Goal: Ask a question

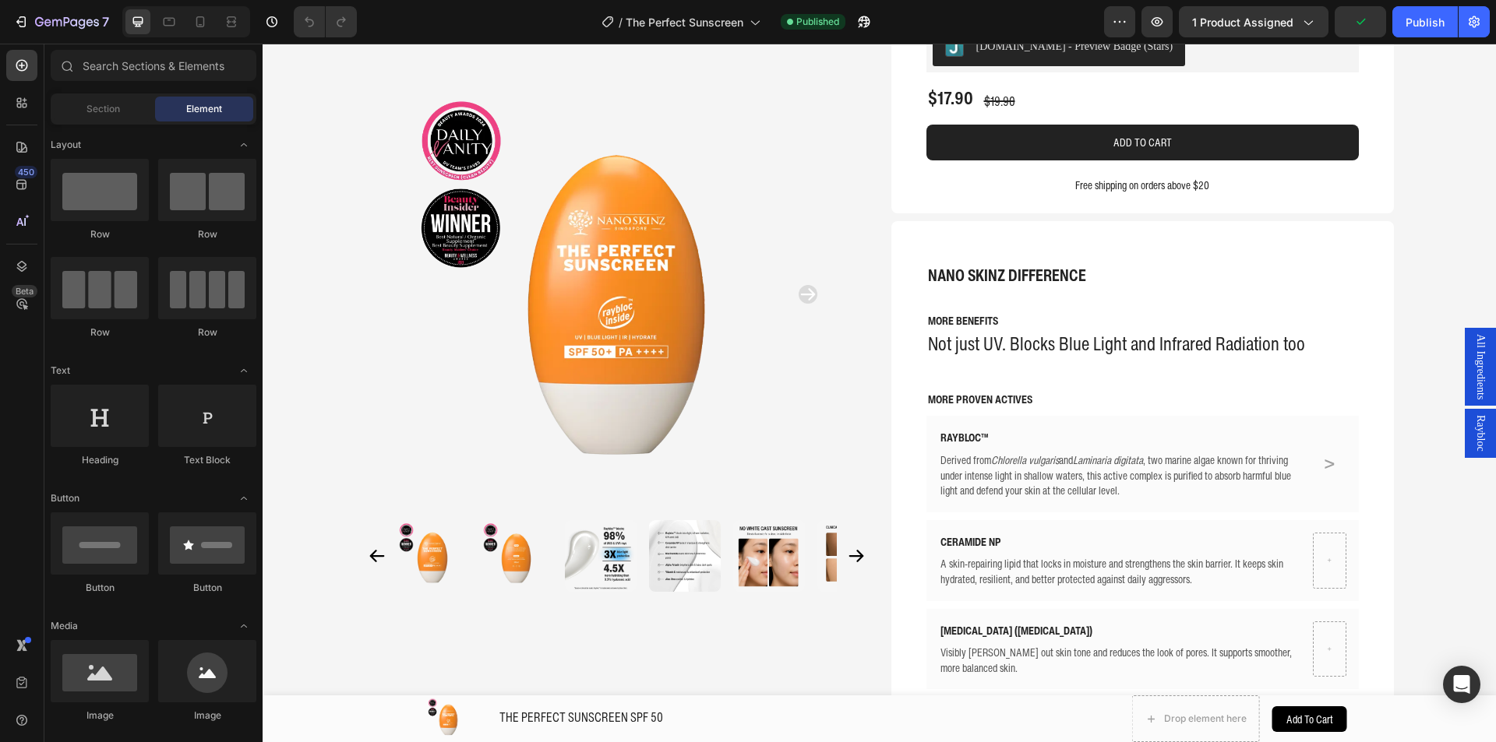
scroll to position [328, 0]
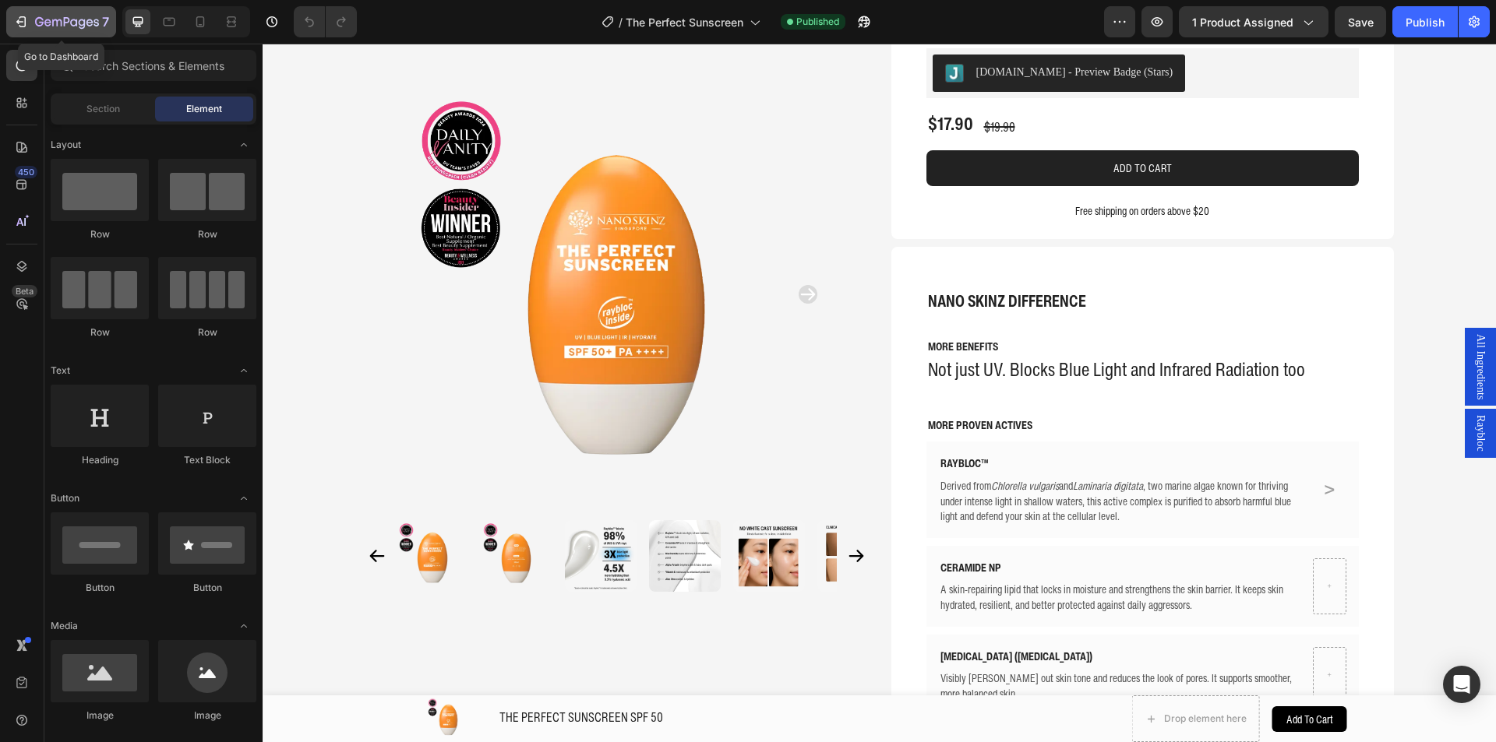
click at [24, 15] on icon "button" at bounding box center [21, 22] width 16 height 16
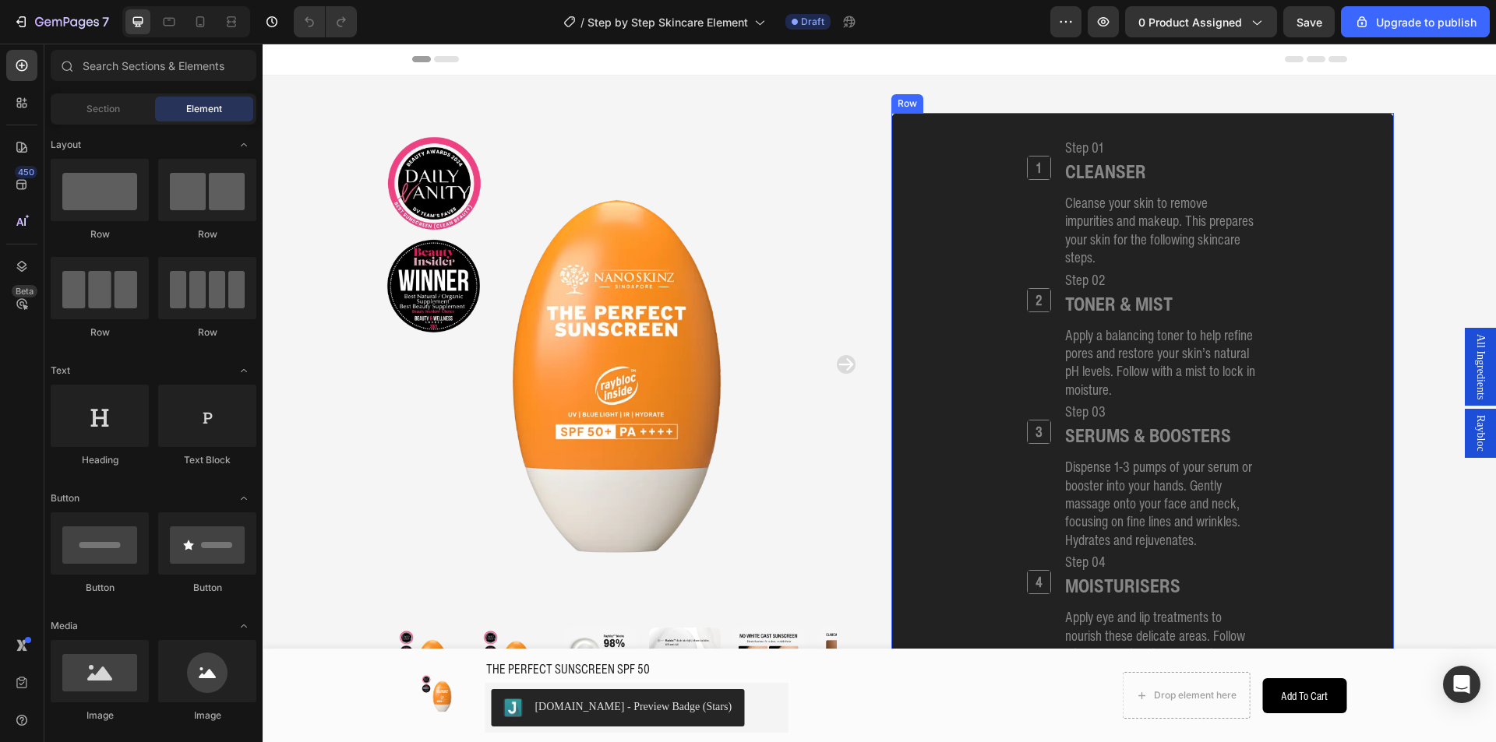
click at [1027, 220] on div "1 Heading" at bounding box center [1039, 202] width 24 height 132
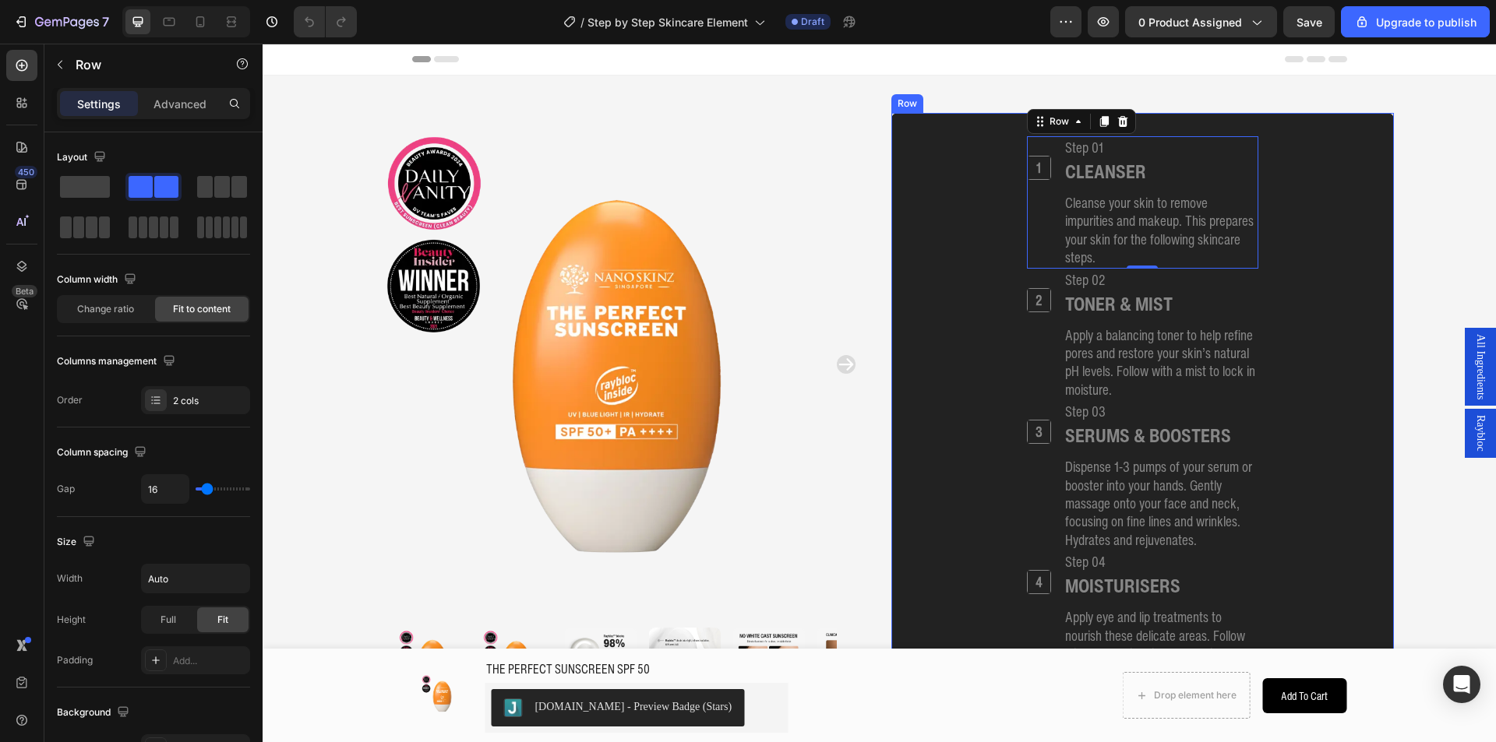
click at [953, 209] on div "1 Heading Step 01 Heading CLEANSER Heading Cleanse your skin to remove impuriti…" at bounding box center [1142, 483] width 465 height 695
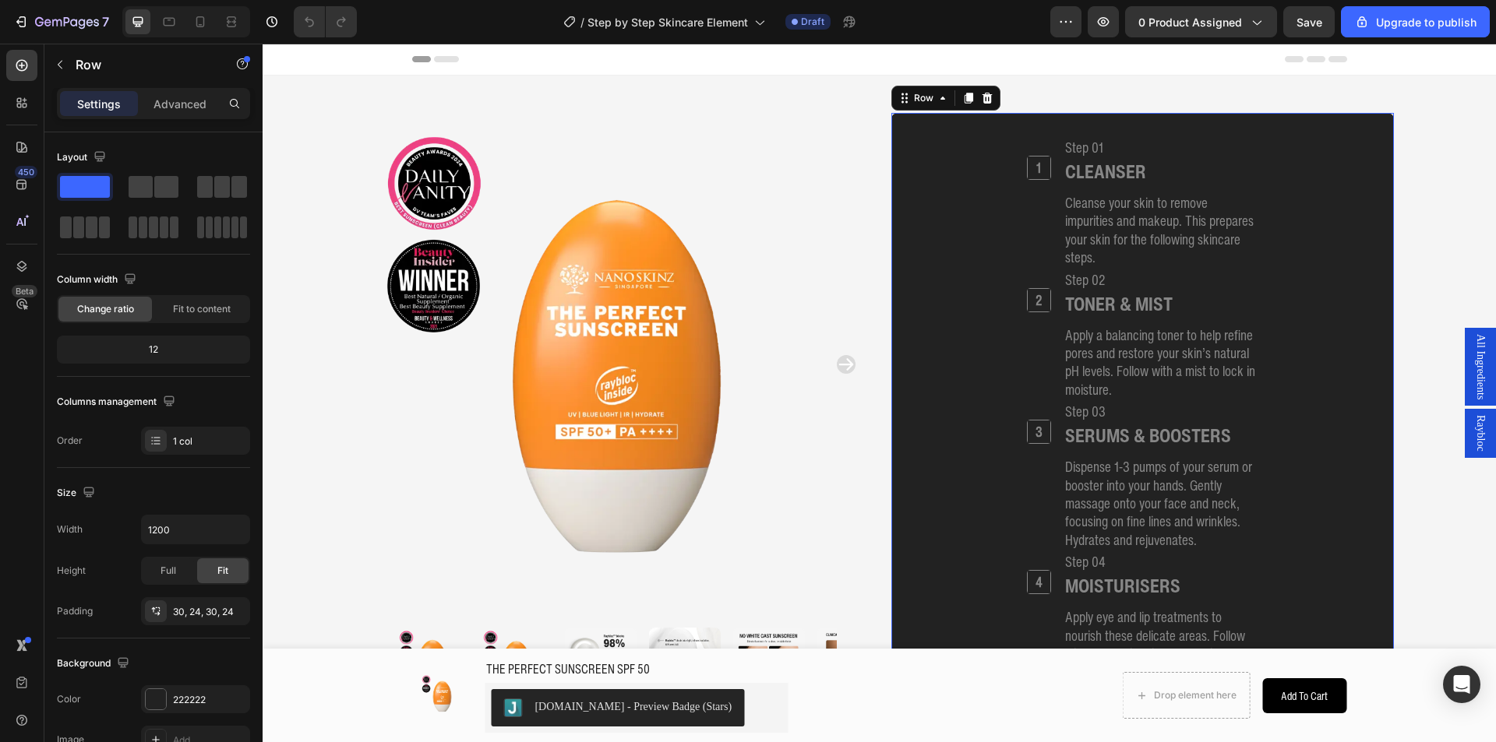
click at [1095, 20] on div "7 / Step by Step Skincare Element Draft Preview 0 product assigned Save Upgrade…" at bounding box center [748, 22] width 1496 height 44
click at [1102, 23] on div "7 / Step by Step Skincare Element Draft Preview 0 product assigned Save Upgrade…" at bounding box center [748, 22] width 1496 height 44
click at [855, 119] on img at bounding box center [616, 364] width 502 height 502
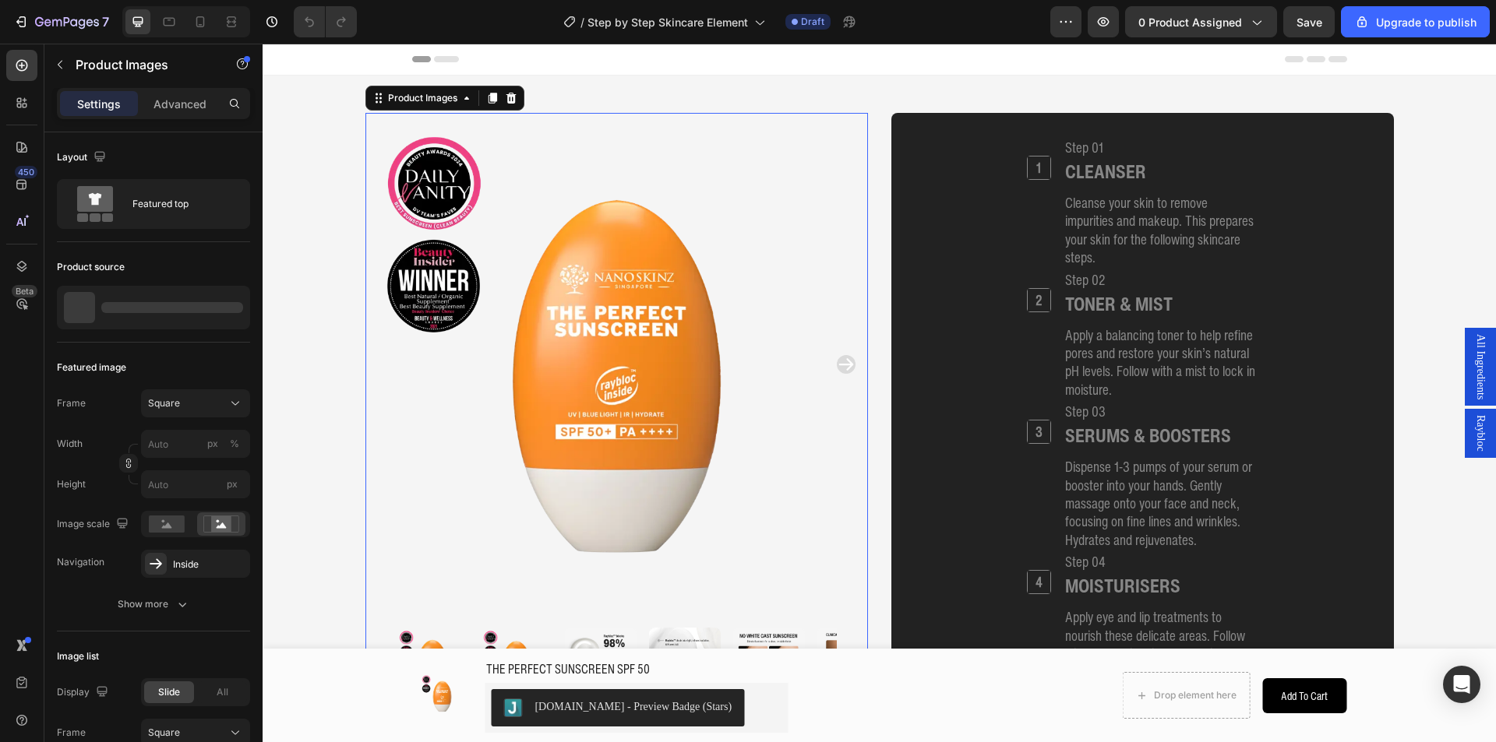
click at [1108, 23] on div "7 / Step by Step Skincare Element Draft Preview 0 product assigned Save Upgrade…" at bounding box center [748, 22] width 1496 height 44
click at [1106, 26] on div "7 / Step by Step Skincare Element Draft Preview 0 product assigned Save Upgrade…" at bounding box center [748, 22] width 1496 height 44
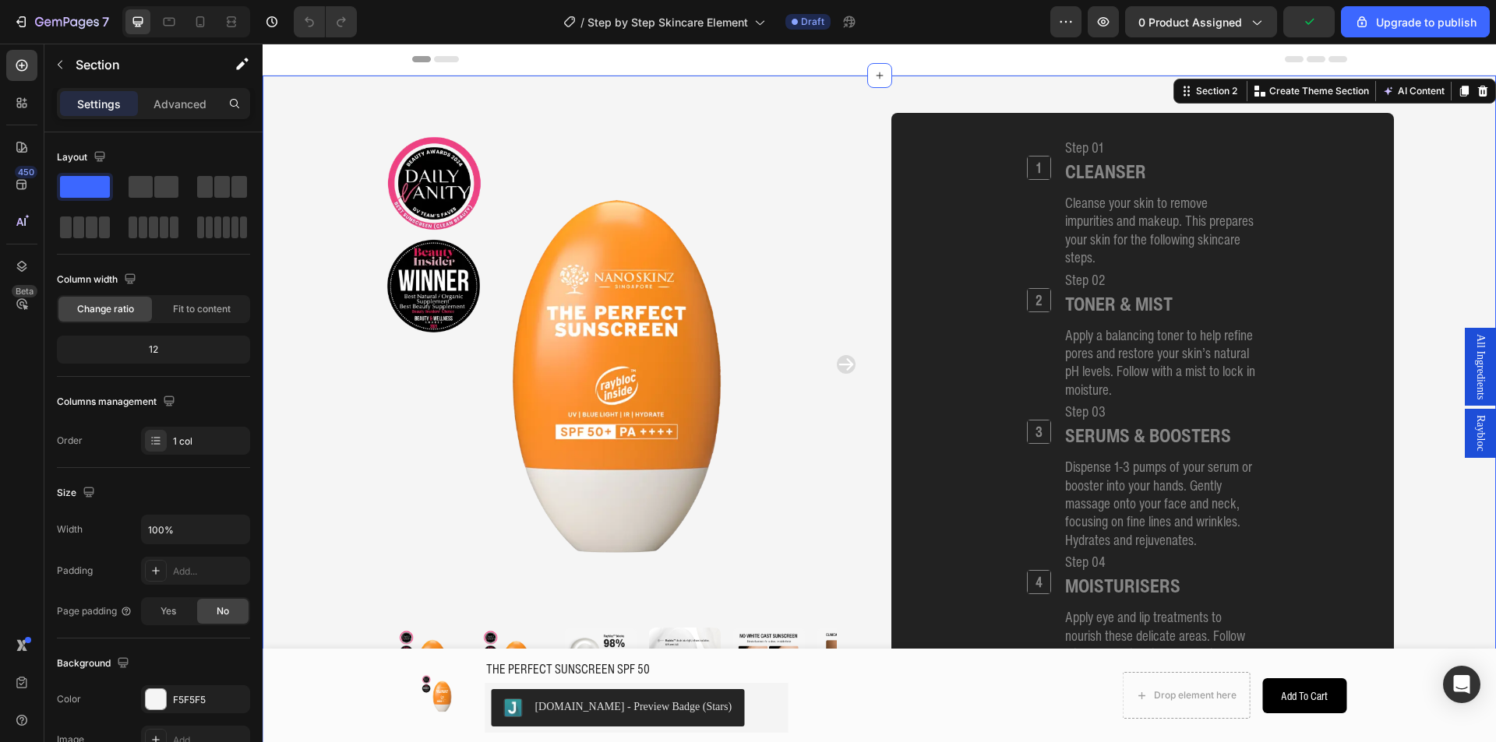
click at [1104, 26] on div "7 / Step by Step Skincare Element Draft Preview 0 product assigned Upgrade to p…" at bounding box center [748, 22] width 1496 height 44
click at [1106, 22] on div "7 / Step by Step Skincare Element Draft Preview 0 product assigned Upgrade to p…" at bounding box center [748, 22] width 1496 height 44
click at [1116, 40] on div "7 / Step by Step Skincare Element Draft Preview 0 product assigned Upgrade to p…" at bounding box center [748, 22] width 1496 height 44
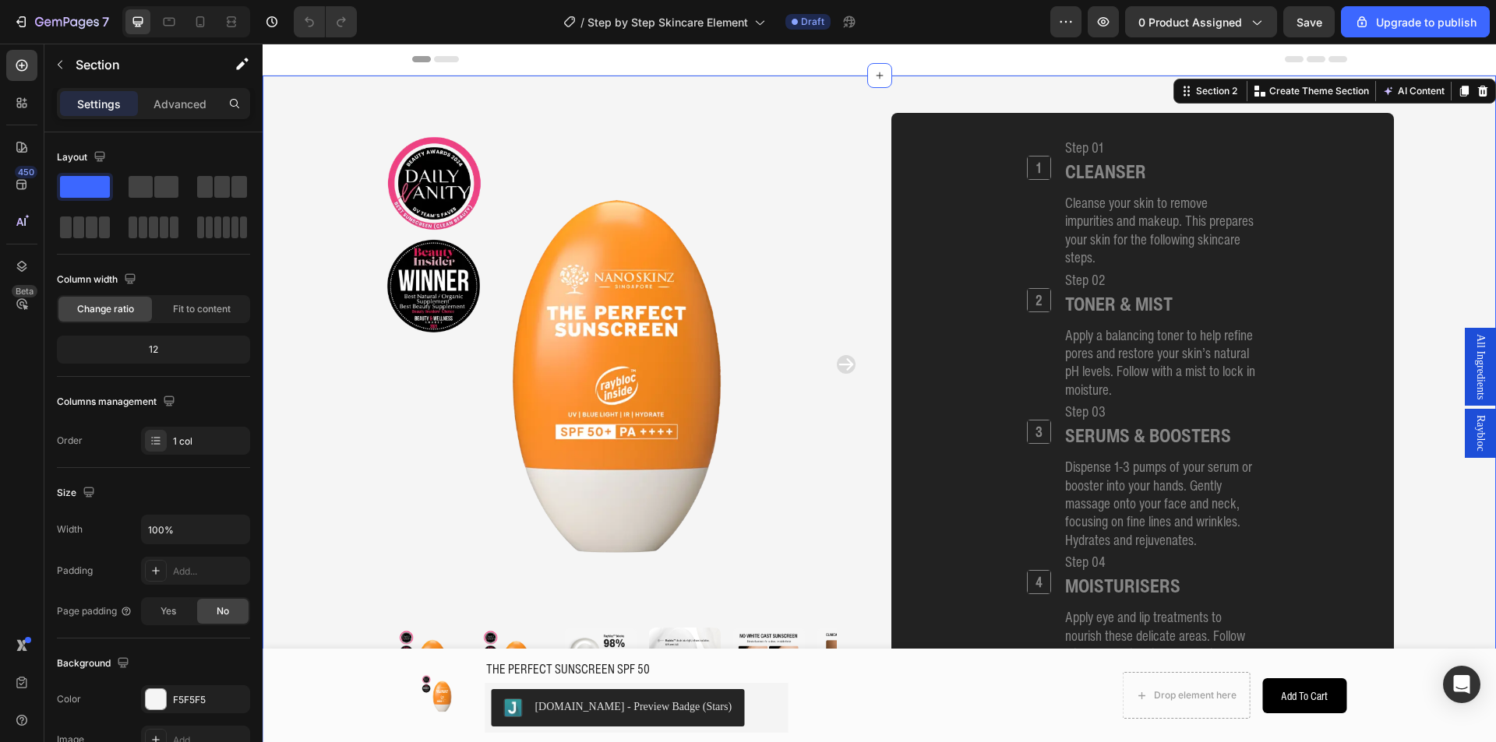
click at [1112, 30] on div "7 / Step by Step Skincare Element Draft Preview 0 product assigned Save Upgrade…" at bounding box center [748, 22] width 1496 height 44
click at [1111, 24] on div "7 / Step by Step Skincare Element Draft Preview 0 product assigned Save Upgrade…" at bounding box center [748, 22] width 1496 height 44
click at [1310, 22] on div "7 / Step by Step Skincare Element Draft Preview 0 product assigned Save Upgrade…" at bounding box center [748, 22] width 1496 height 44
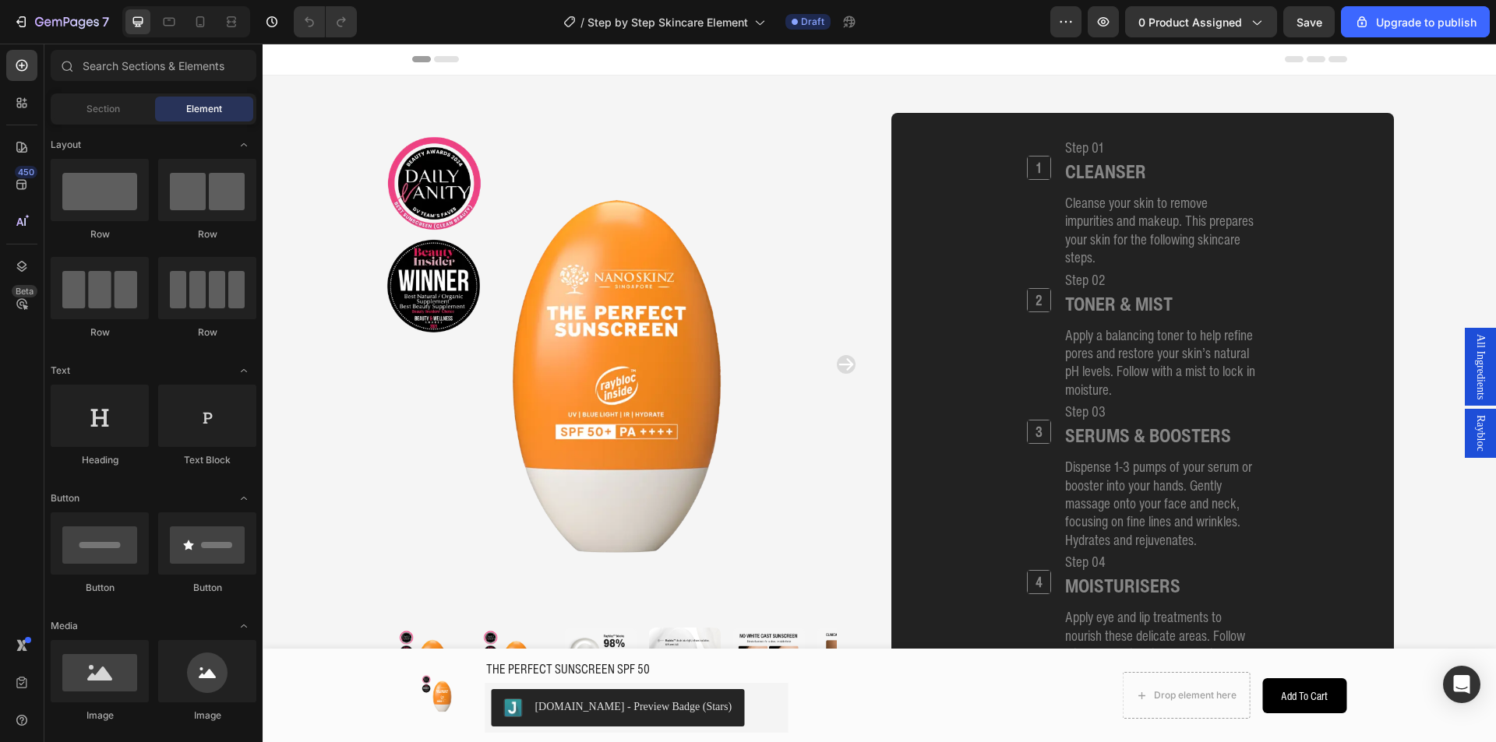
drag, startPoint x: 1495, startPoint y: 157, endPoint x: 1697, endPoint y: 84, distance: 215.1
click at [1016, 162] on div "1 Heading Step 01 Heading CLEANSER Heading Cleanse your skin to remove impuriti…" at bounding box center [1142, 483] width 465 height 695
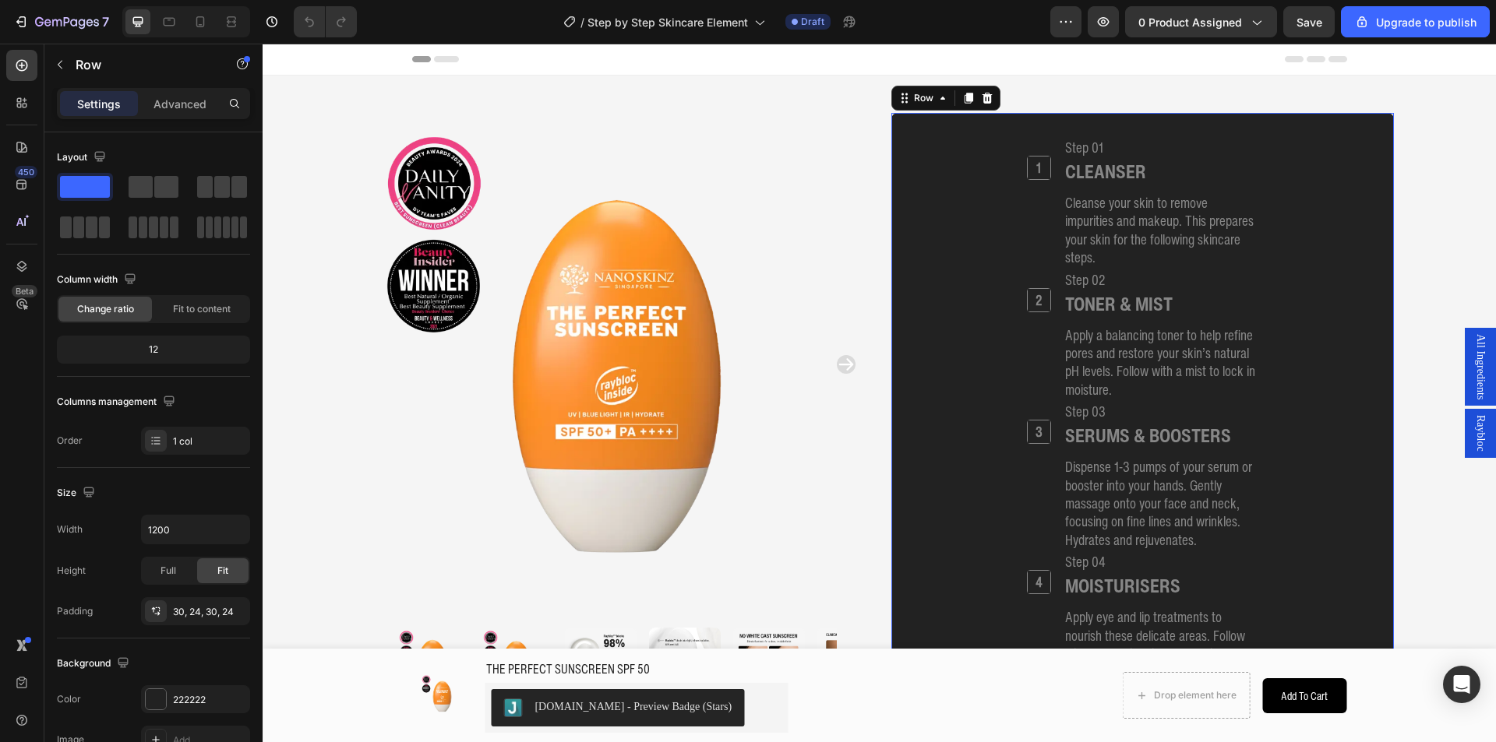
click at [944, 158] on div "1 Heading Step 01 Heading CLEANSER Heading Cleanse your skin to remove impuriti…" at bounding box center [1142, 483] width 465 height 695
click at [964, 98] on icon at bounding box center [968, 98] width 9 height 11
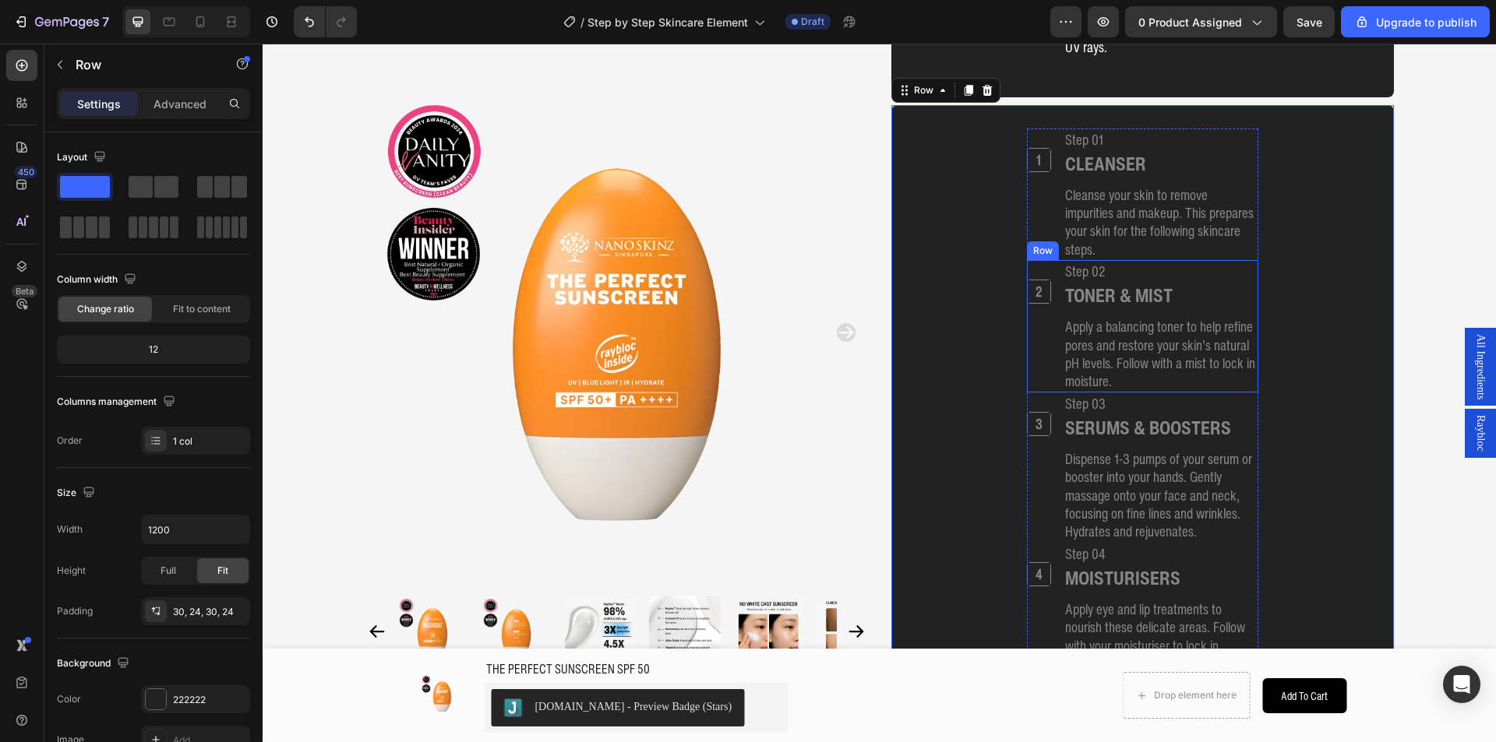
scroll to position [764, 0]
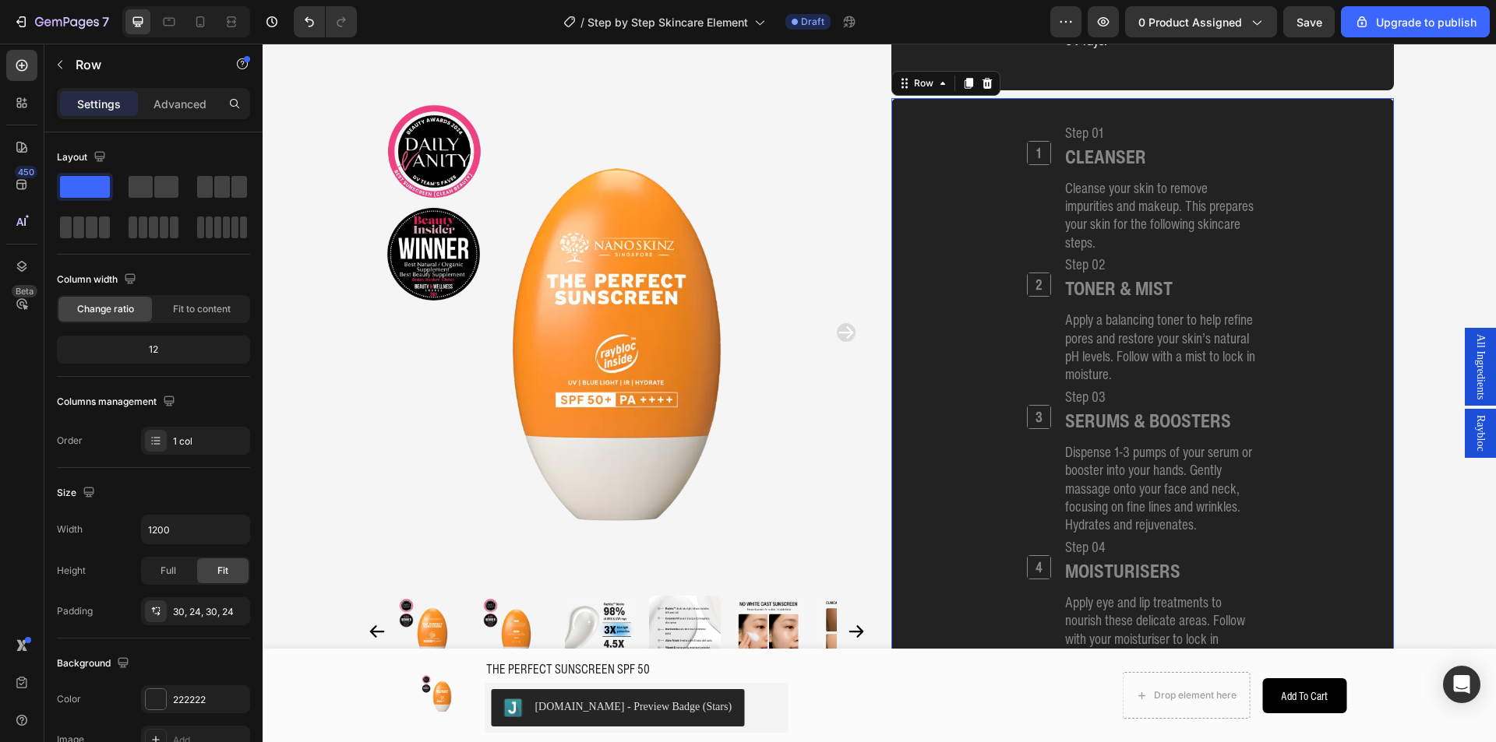
click at [914, 125] on div "1 Heading Step 01 Heading CLEANSER Heading Cleanse your skin to remove impuriti…" at bounding box center [1142, 469] width 465 height 695
click at [1107, 16] on div "7 / Step by Step Skincare Element Draft Preview 0 product assigned Save Upgrade…" at bounding box center [748, 22] width 1496 height 44
click at [1091, 19] on div "7 / Step by Step Skincare Element Draft Preview 0 product assigned Save Upgrade…" at bounding box center [748, 22] width 1496 height 44
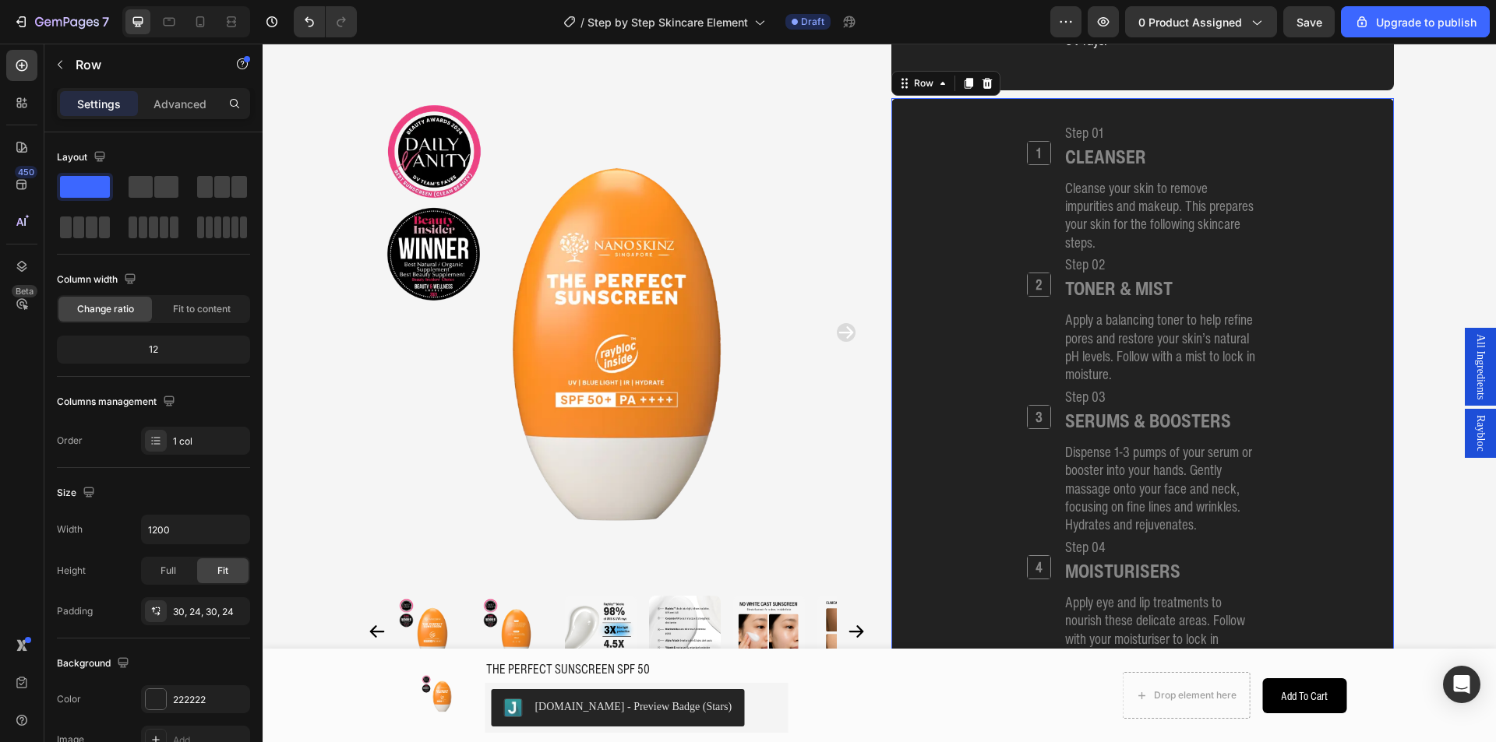
click at [1310, 16] on div "7 / Step by Step Skincare Element Draft Preview 0 product assigned Save Upgrade…" at bounding box center [748, 22] width 1496 height 44
click at [1310, 17] on div "7 / Step by Step Skincare Element Draft Preview 0 product assigned Save Upgrade…" at bounding box center [748, 22] width 1496 height 44
click at [1310, 18] on div "7 / Step by Step Skincare Element Draft Preview 0 product assigned Save Upgrade…" at bounding box center [748, 22] width 1496 height 44
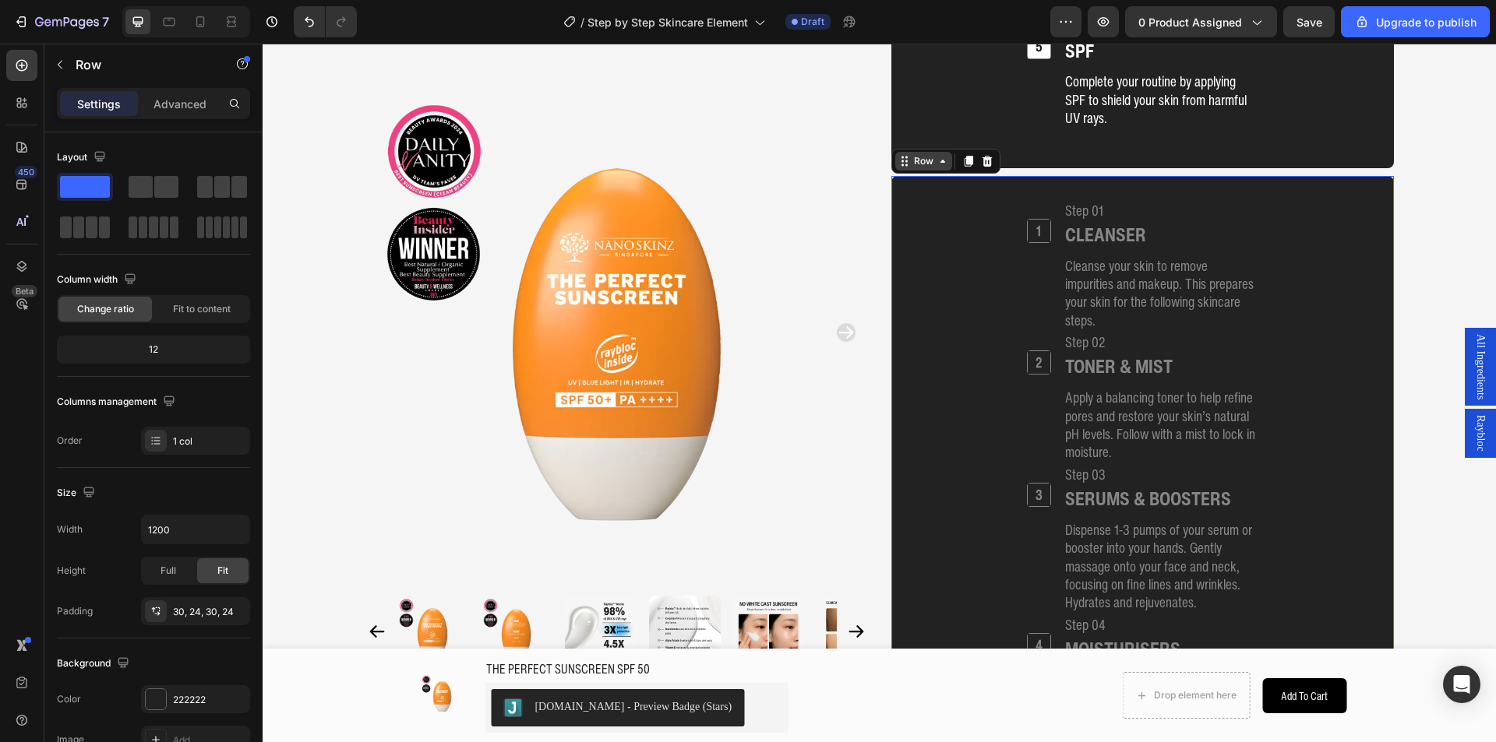
click at [928, 163] on div "Row" at bounding box center [924, 161] width 26 height 14
click at [927, 163] on div "Row" at bounding box center [924, 161] width 26 height 14
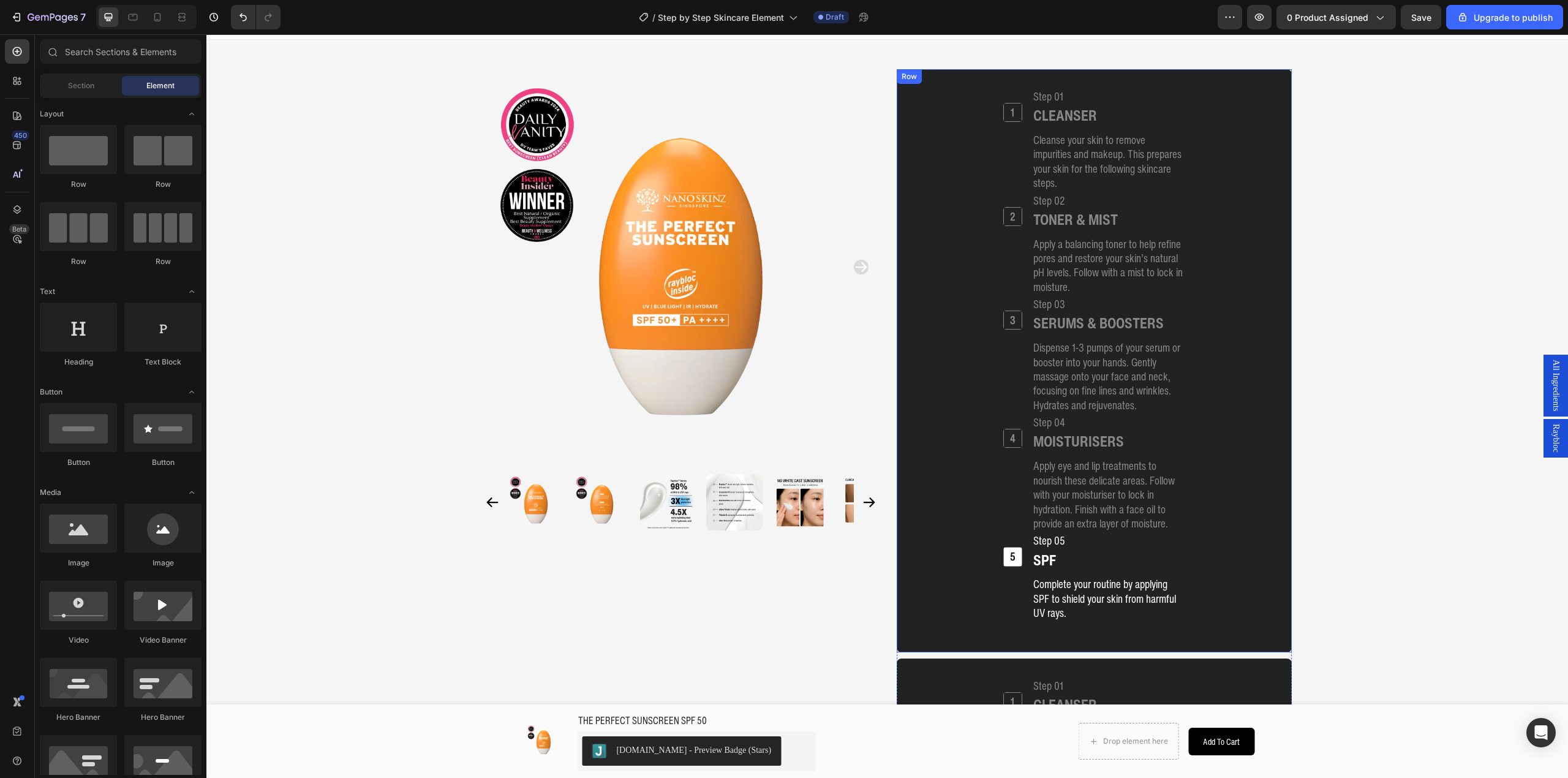
scroll to position [0, 0]
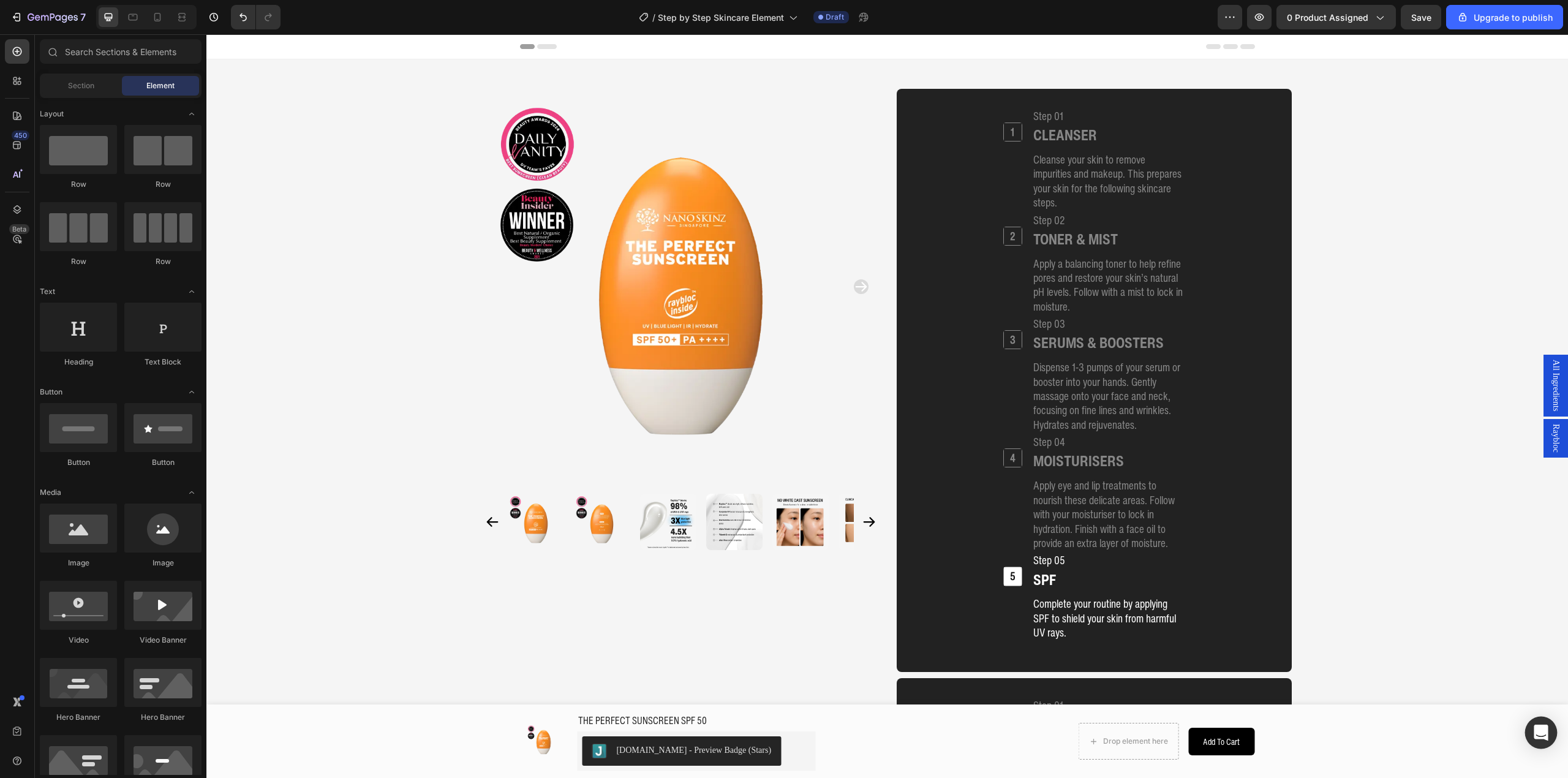
click at [1176, 584] on div "Open Intercom Messenger" at bounding box center [1541, 732] width 32 height 32
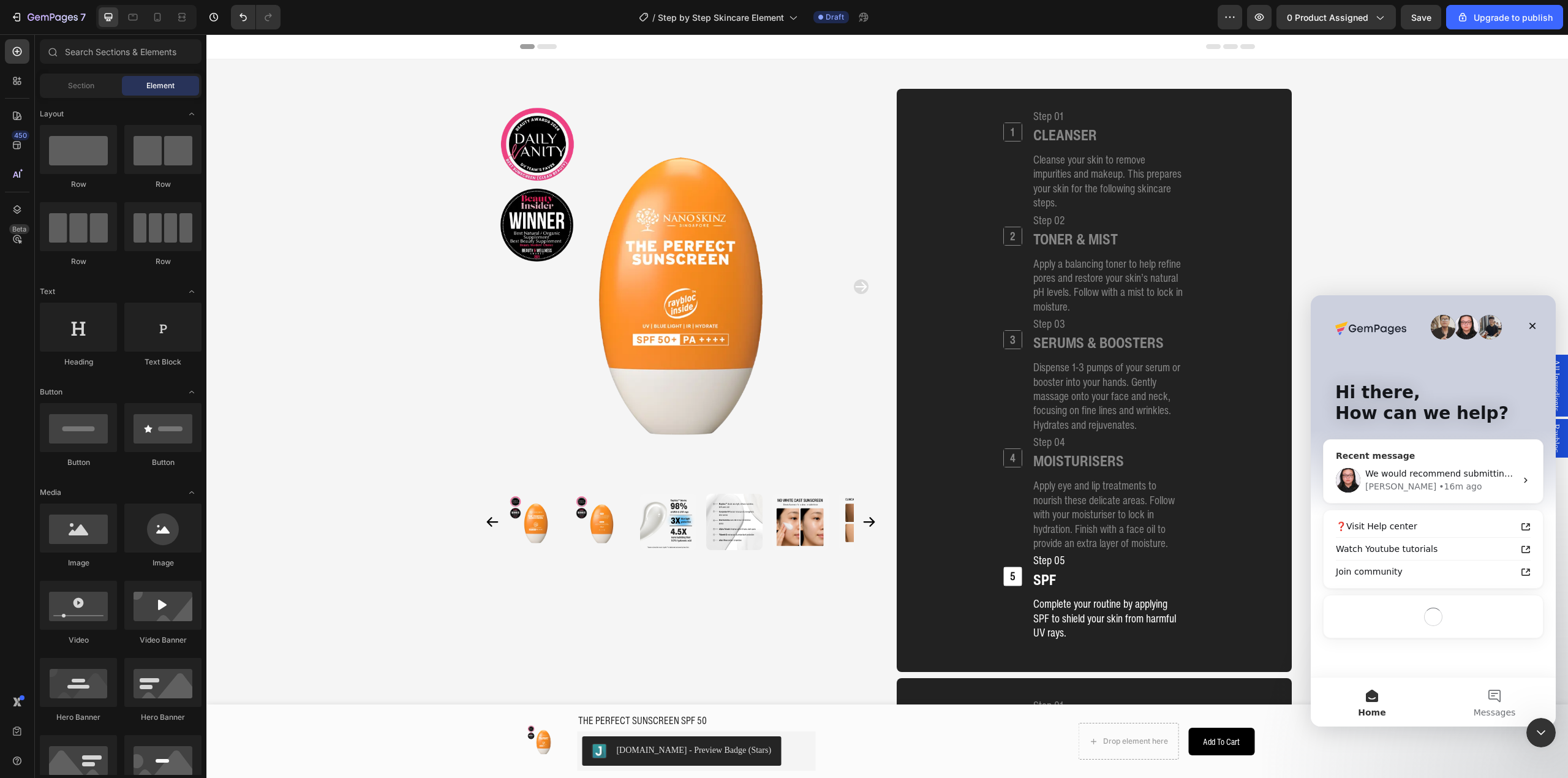
click at [1176, 460] on div "We would recommend submitting the [DOMAIN_NAME] format so that our team can bes…" at bounding box center [1433, 481] width 219 height 46
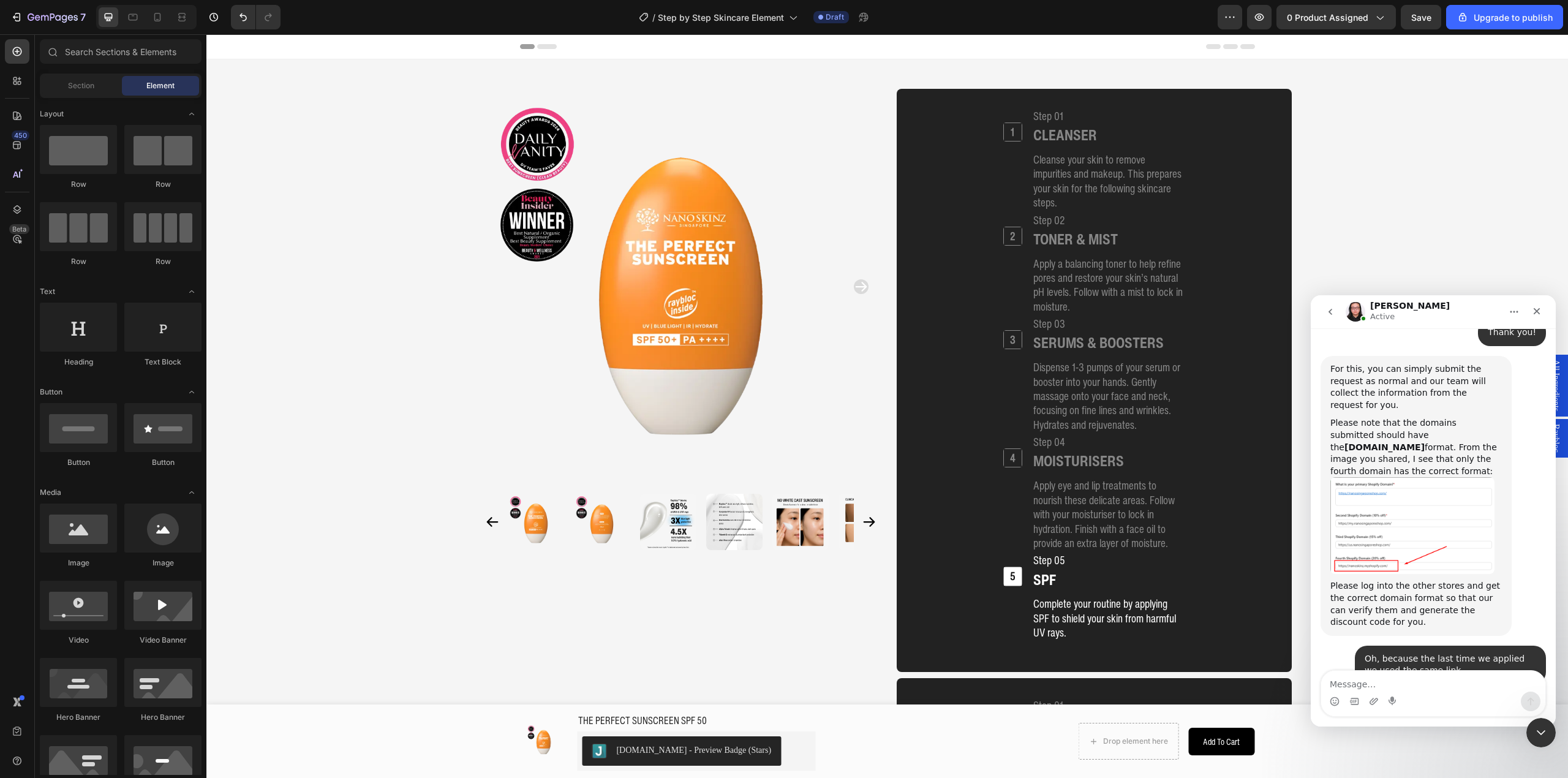
scroll to position [927, 0]
click at [1176, 584] on div "We would recommend submitting the [DOMAIN_NAME] format so that our team can bes…" at bounding box center [1416, 721] width 171 height 48
click at [1176, 584] on b "[DOMAIN_NAME]" at bounding box center [1385, 714] width 80 height 9
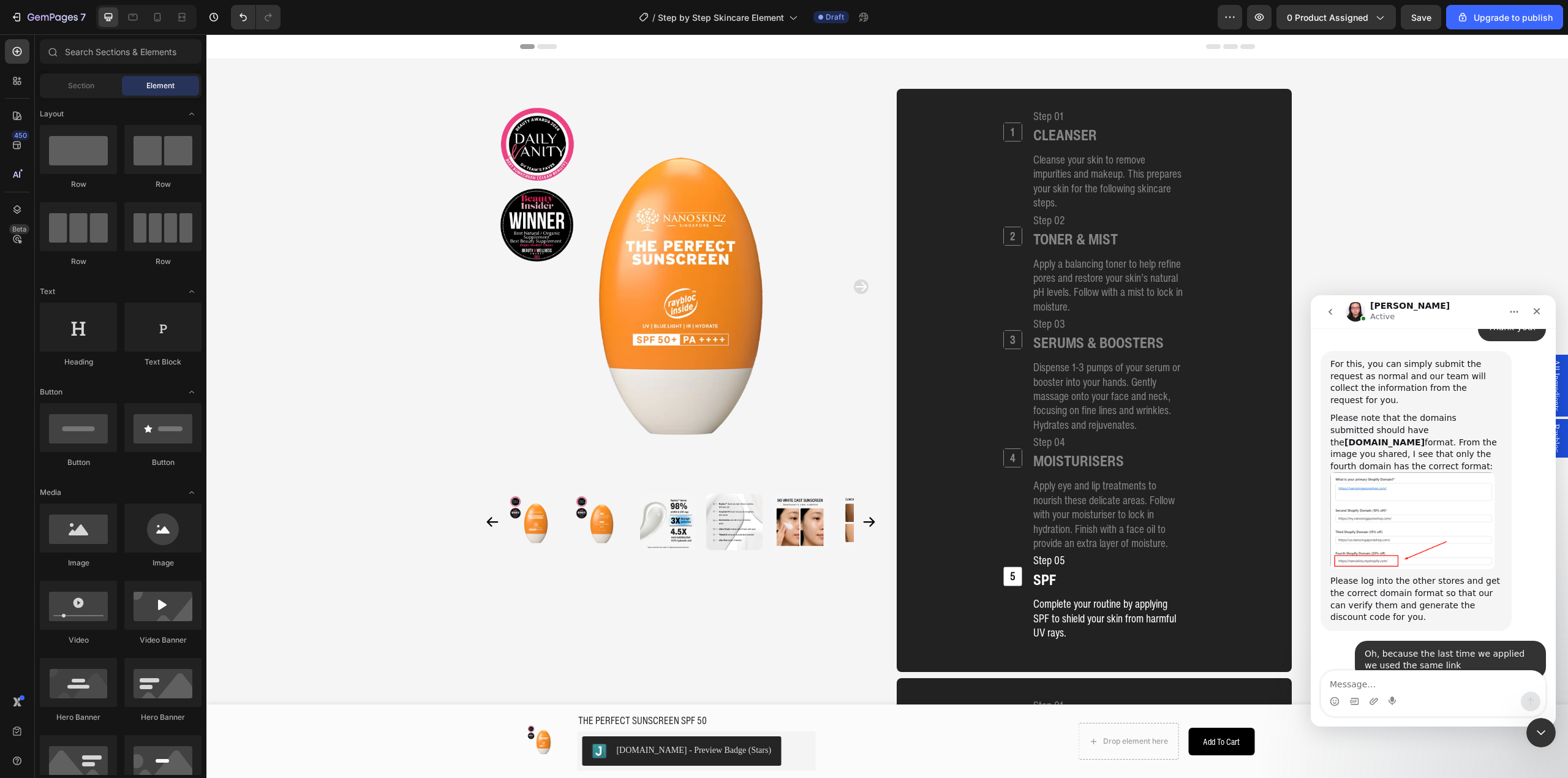
click at [1176, 584] on b "[DOMAIN_NAME]" at bounding box center [1385, 714] width 80 height 9
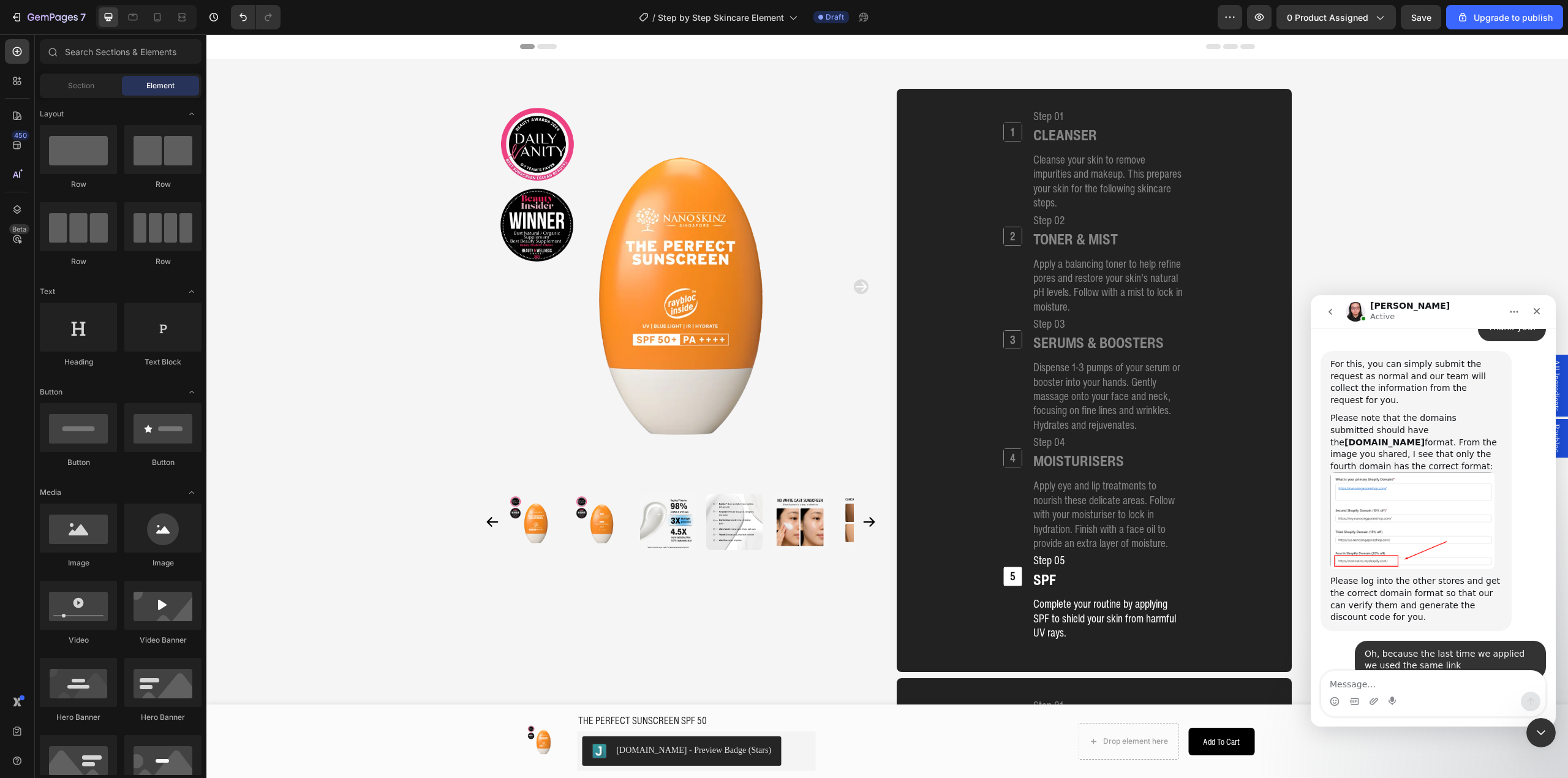
click at [1176, 584] on b "[DOMAIN_NAME]" at bounding box center [1385, 714] width 80 height 9
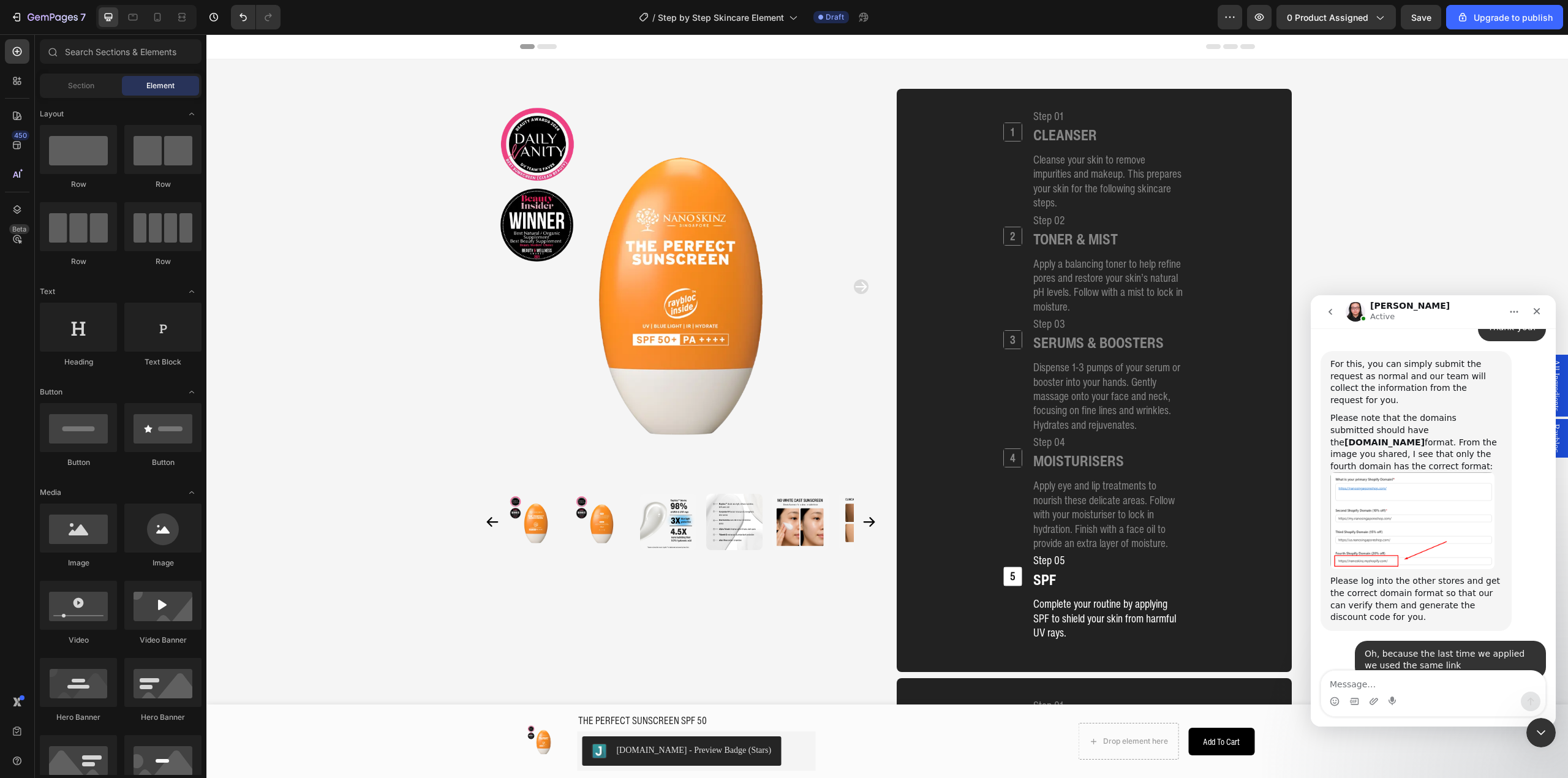
click at [1176, 584] on b "[DOMAIN_NAME]" at bounding box center [1385, 714] width 80 height 9
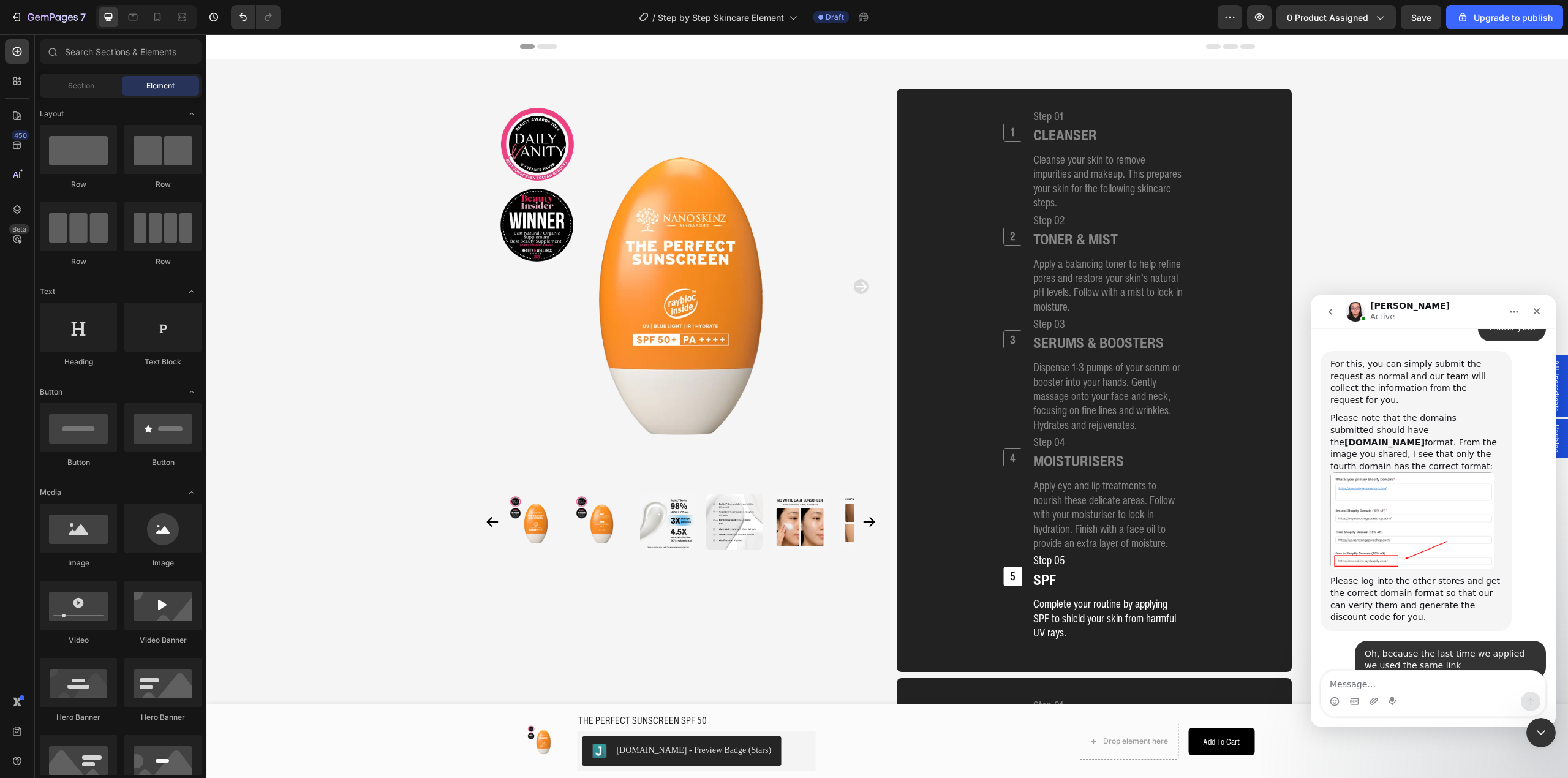
click at [1176, 584] on b "[DOMAIN_NAME]" at bounding box center [1385, 714] width 80 height 9
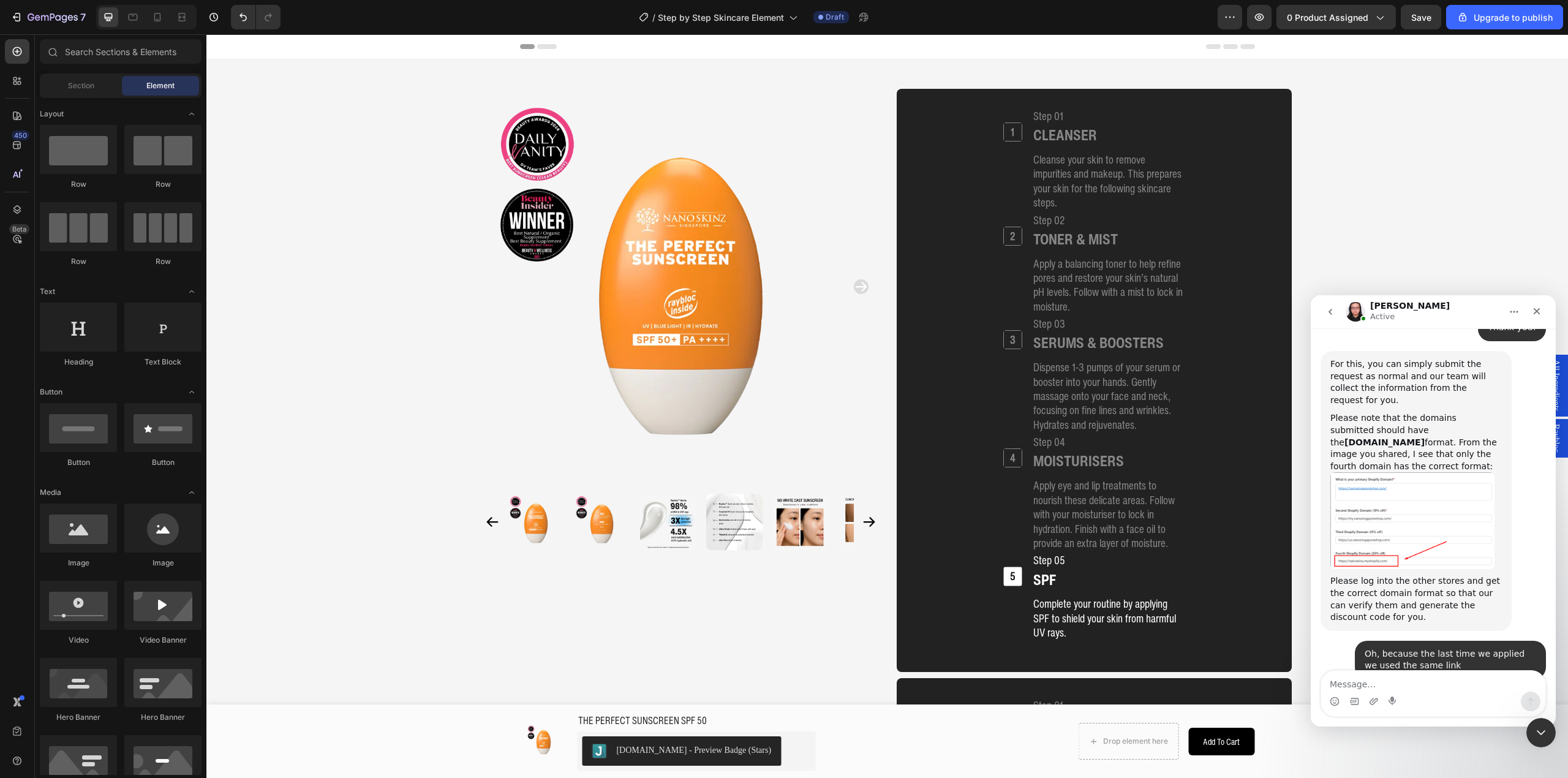
click at [1176, 584] on b "[DOMAIN_NAME]" at bounding box center [1385, 714] width 80 height 9
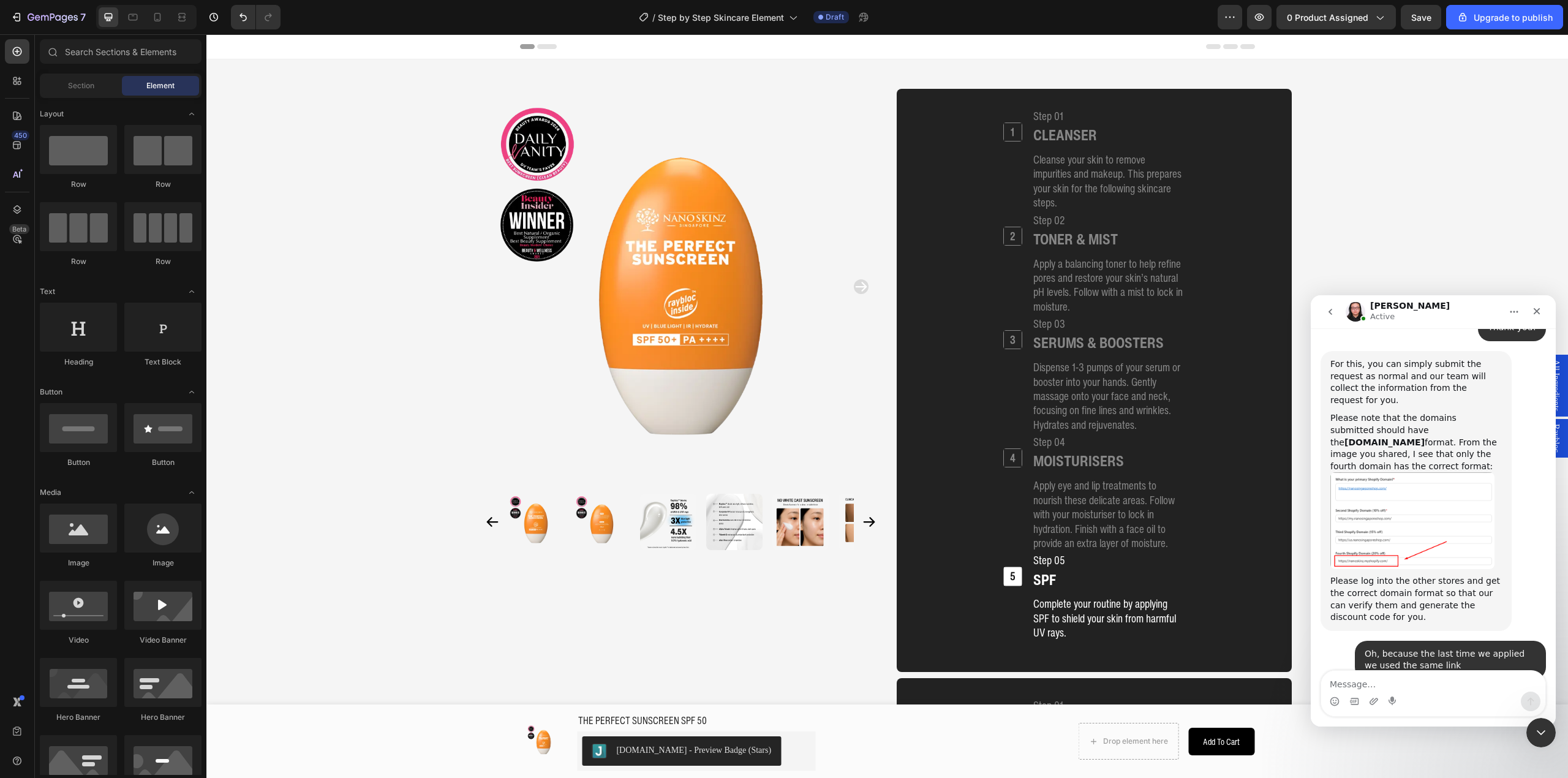
click at [1176, 584] on b "[DOMAIN_NAME]" at bounding box center [1385, 714] width 80 height 9
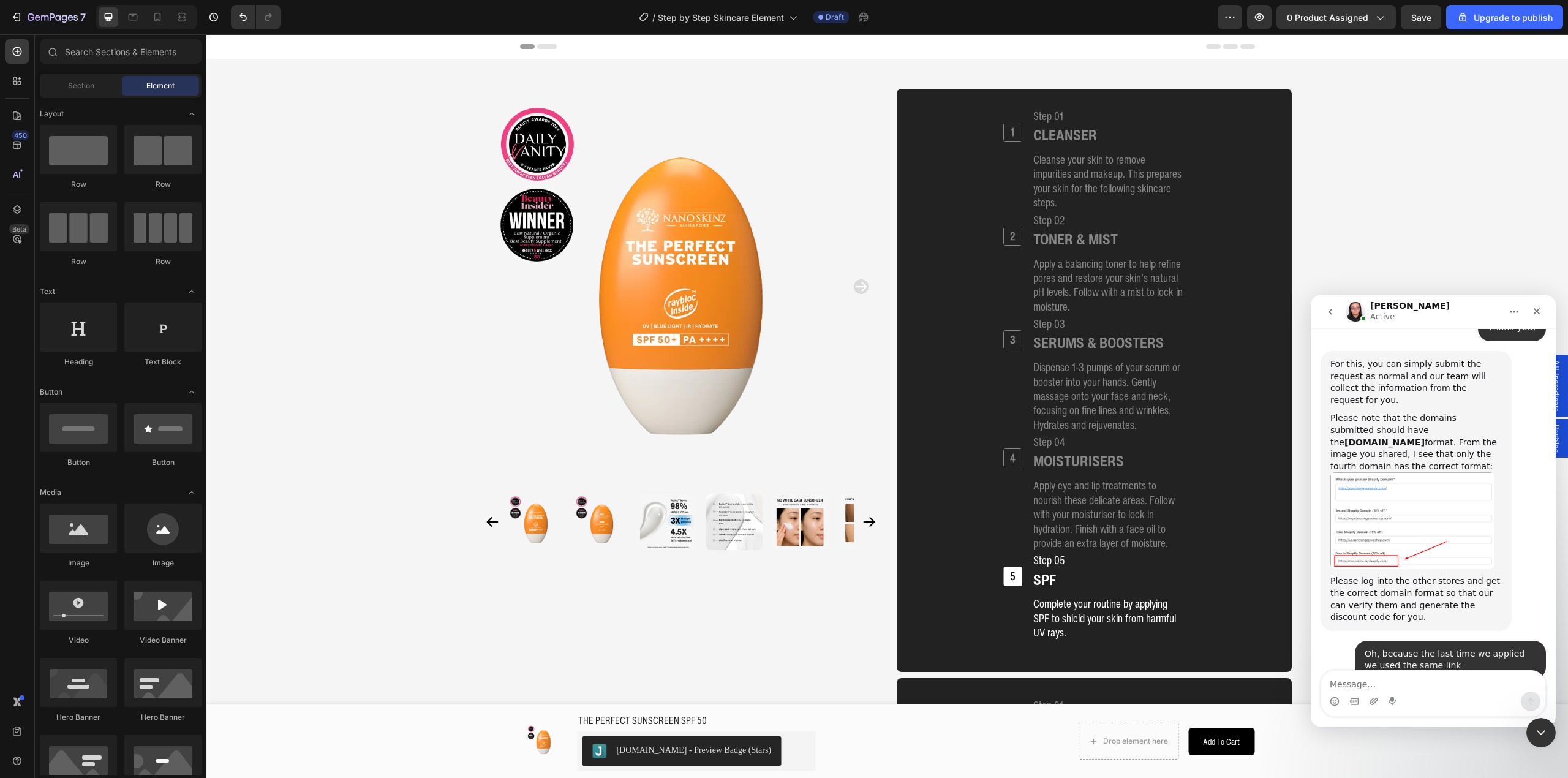
click at [1176, 584] on div "We would recommend submitting the [DOMAIN_NAME] format so that our team can bes…" at bounding box center [1416, 721] width 171 height 48
click at [1176, 584] on b "[DOMAIN_NAME]" at bounding box center [1385, 714] width 80 height 9
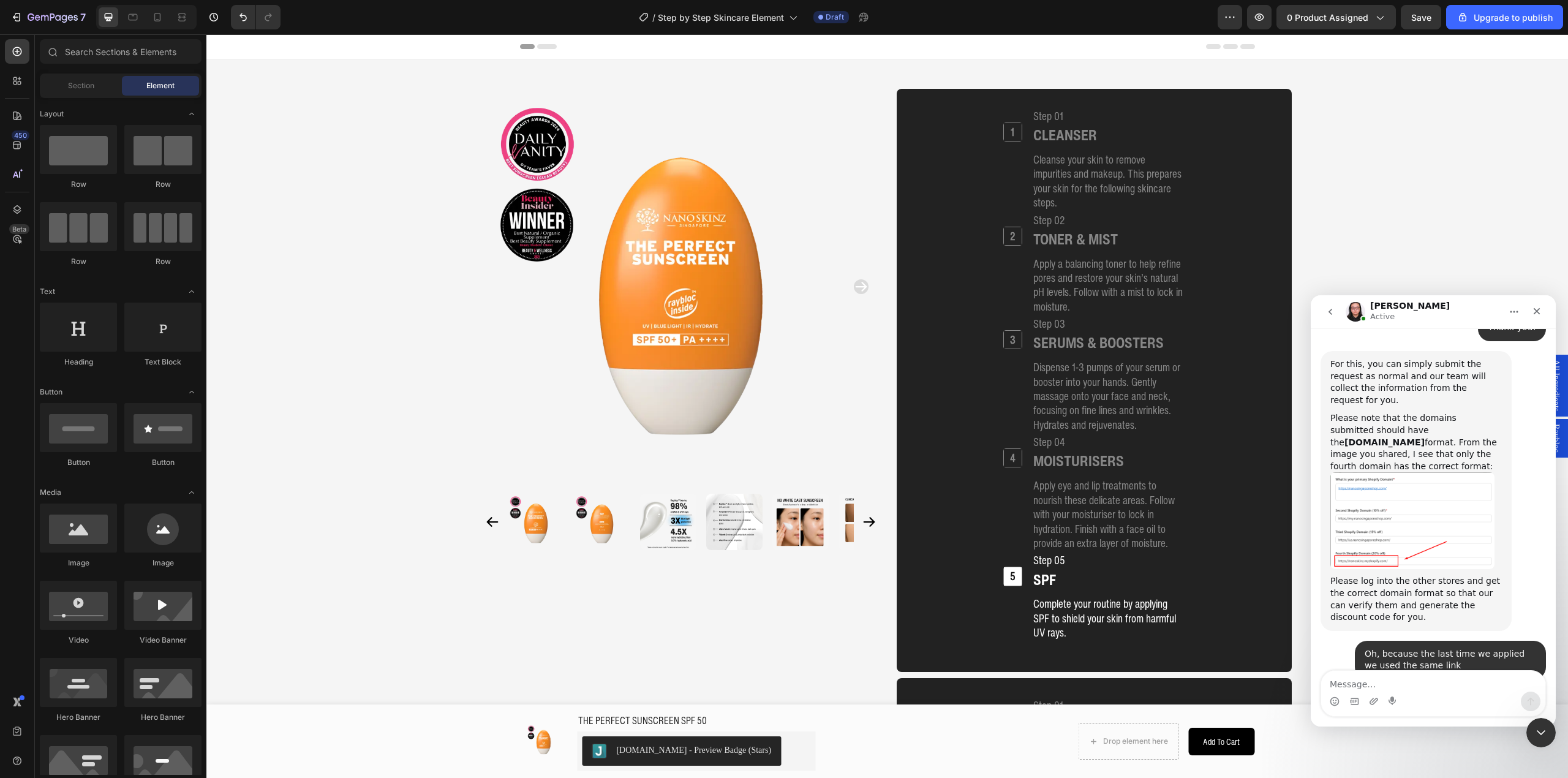
click at [1176, 584] on b "[DOMAIN_NAME]" at bounding box center [1385, 714] width 80 height 9
click at [1176, 584] on div "Hi there, we have applied for multi-store discount and just wanted to clarify i…" at bounding box center [1434, 145] width 245 height 1268
click at [1176, 584] on b "[DOMAIN_NAME]" at bounding box center [1385, 714] width 80 height 9
click at [76, 16] on icon "button" at bounding box center [53, 17] width 50 height 10
